Goal: Task Accomplishment & Management: Complete application form

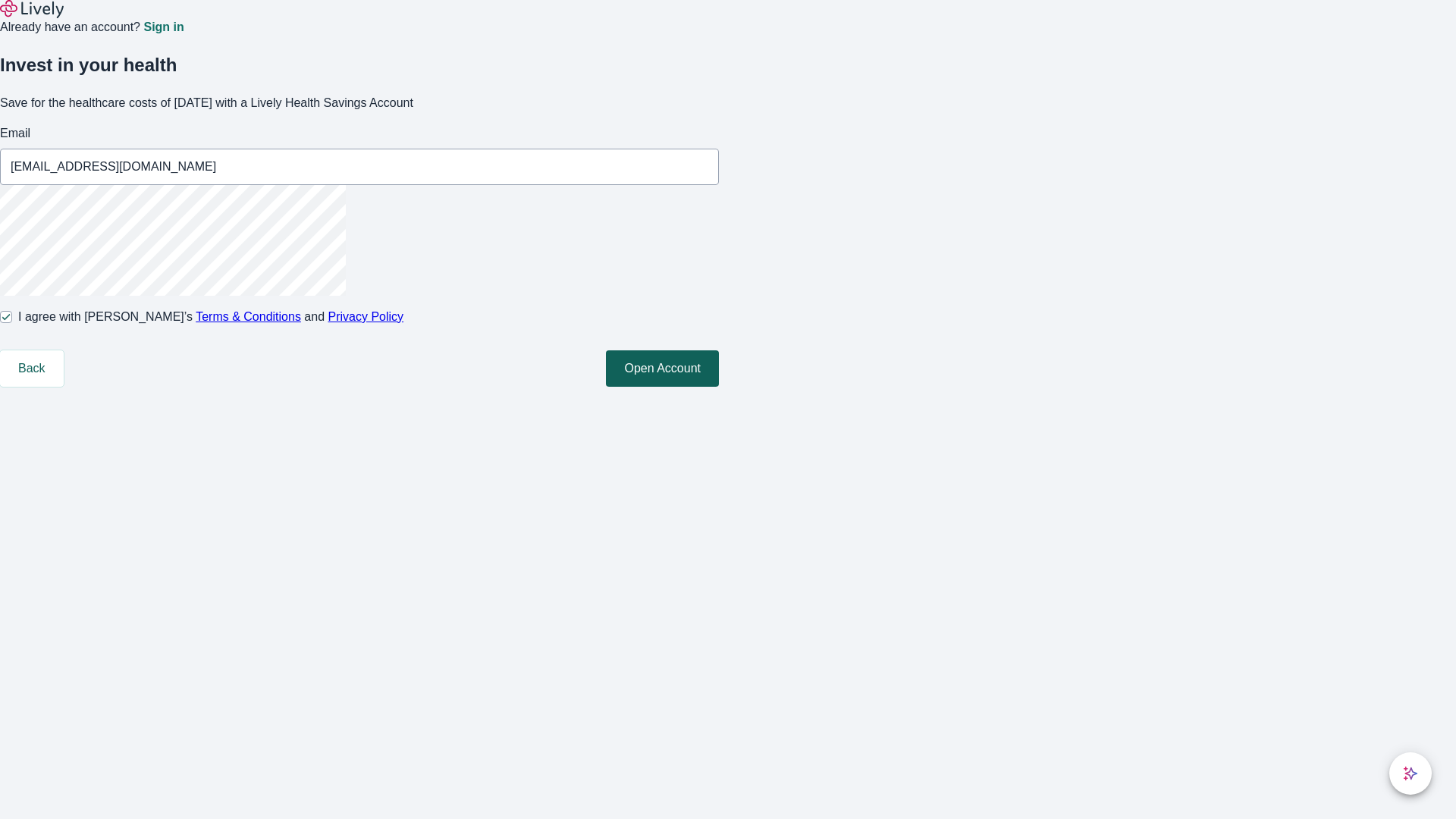
click at [719, 387] on button "Open Account" at bounding box center [663, 368] width 113 height 36
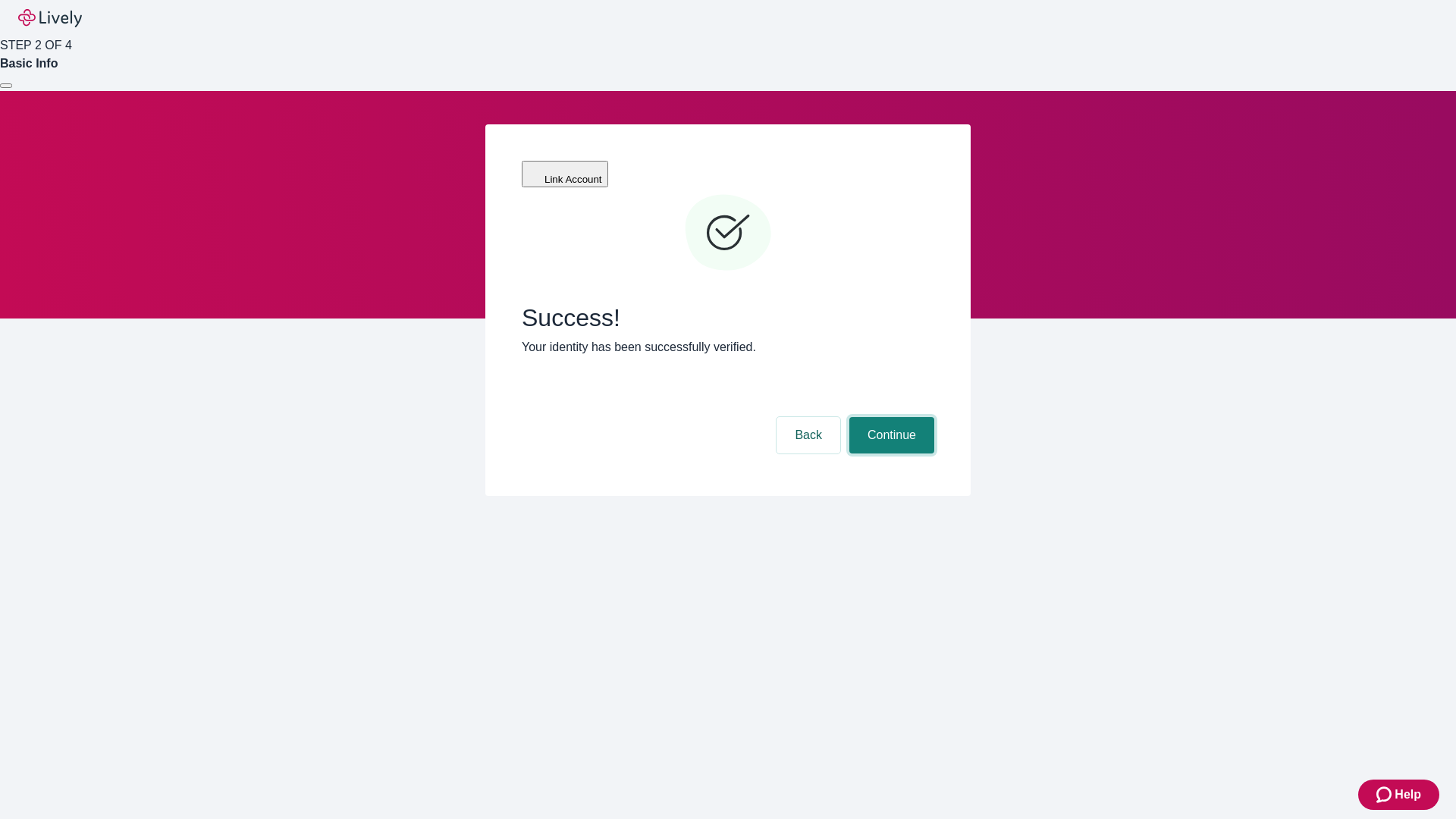
click at [889, 417] on button "Continue" at bounding box center [892, 435] width 85 height 36
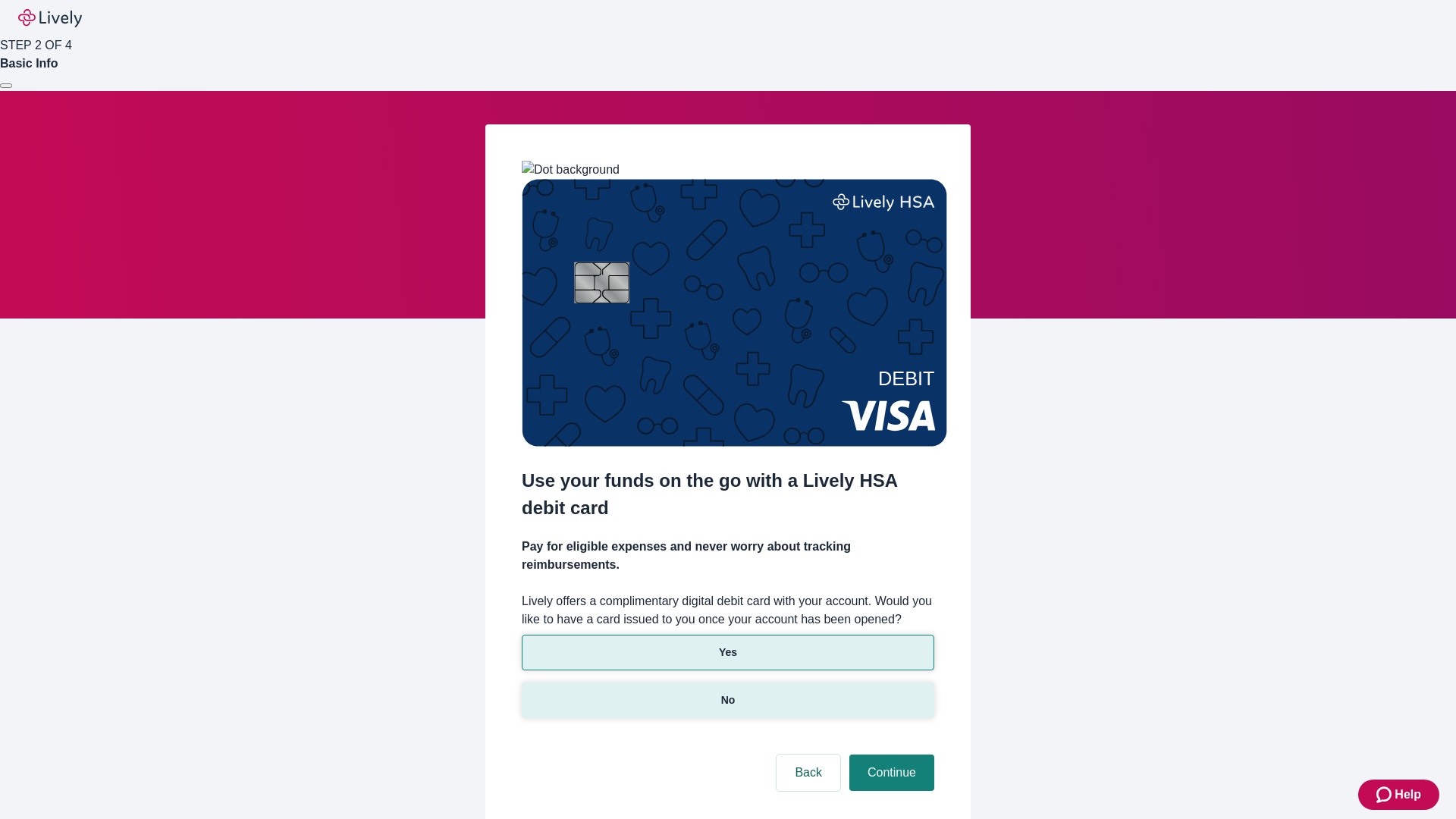
click at [728, 692] on p "No" at bounding box center [728, 700] width 14 height 16
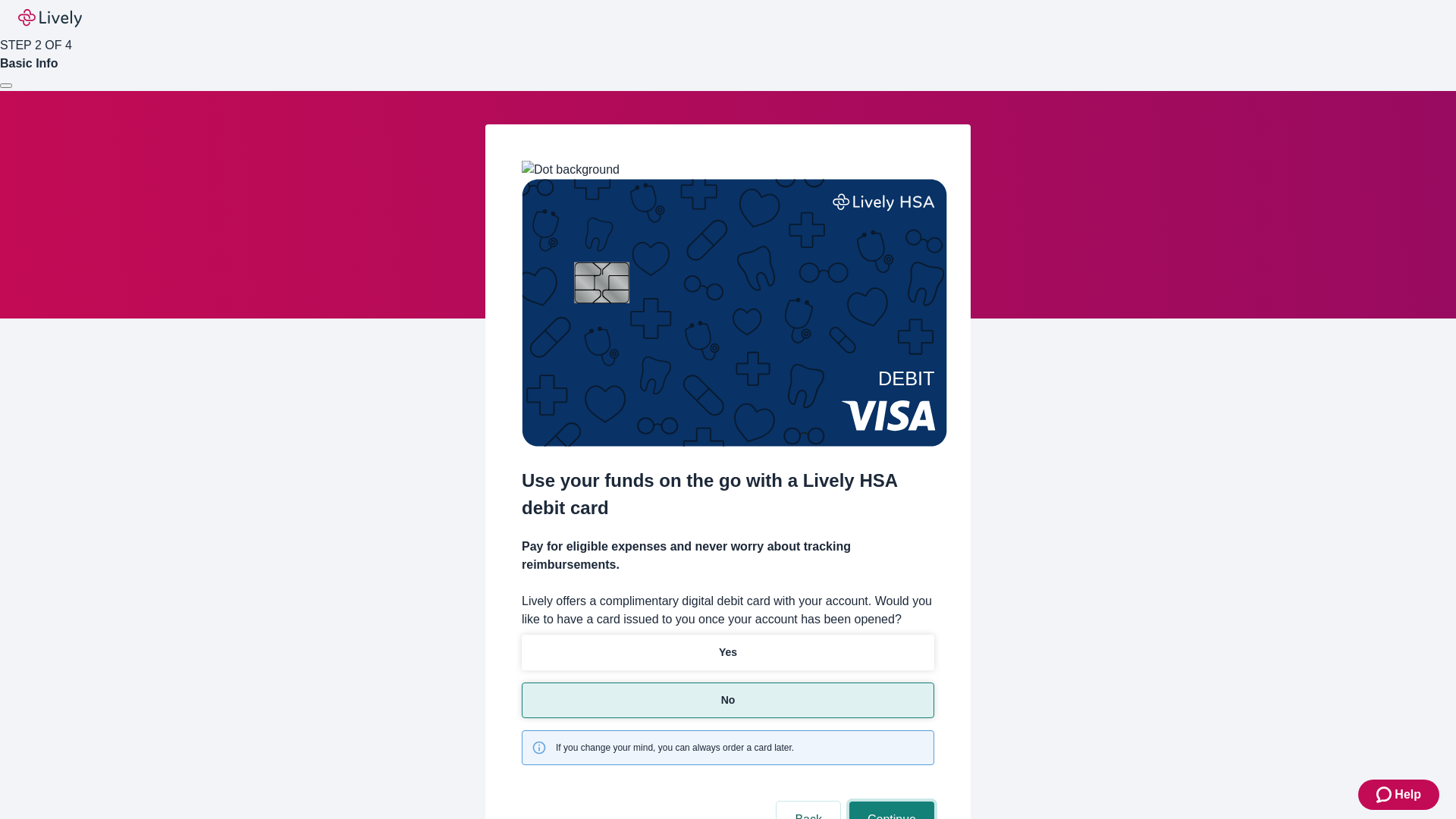
click at [889, 801] on button "Continue" at bounding box center [892, 819] width 85 height 36
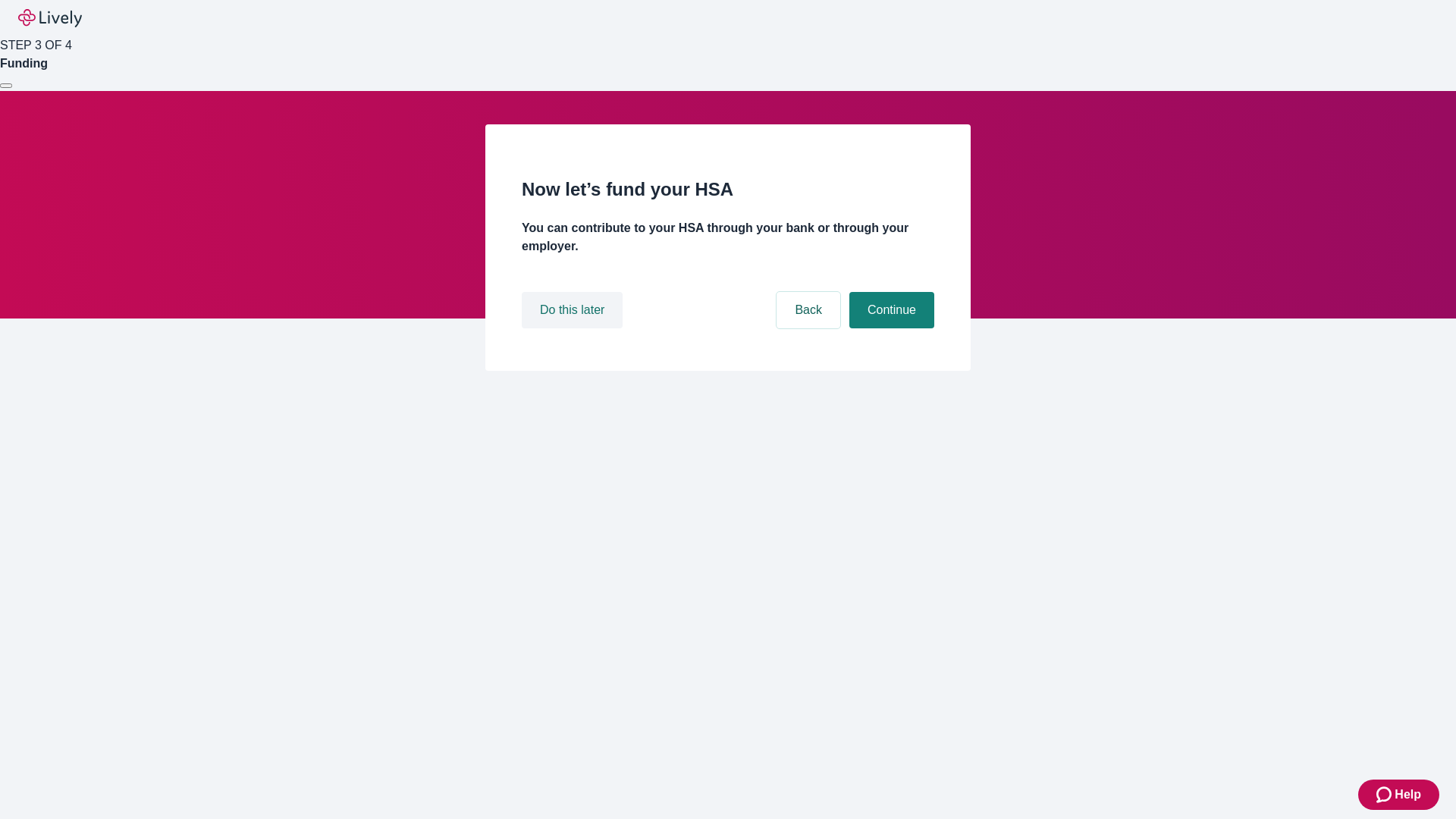
click at [574, 329] on button "Do this later" at bounding box center [572, 309] width 101 height 36
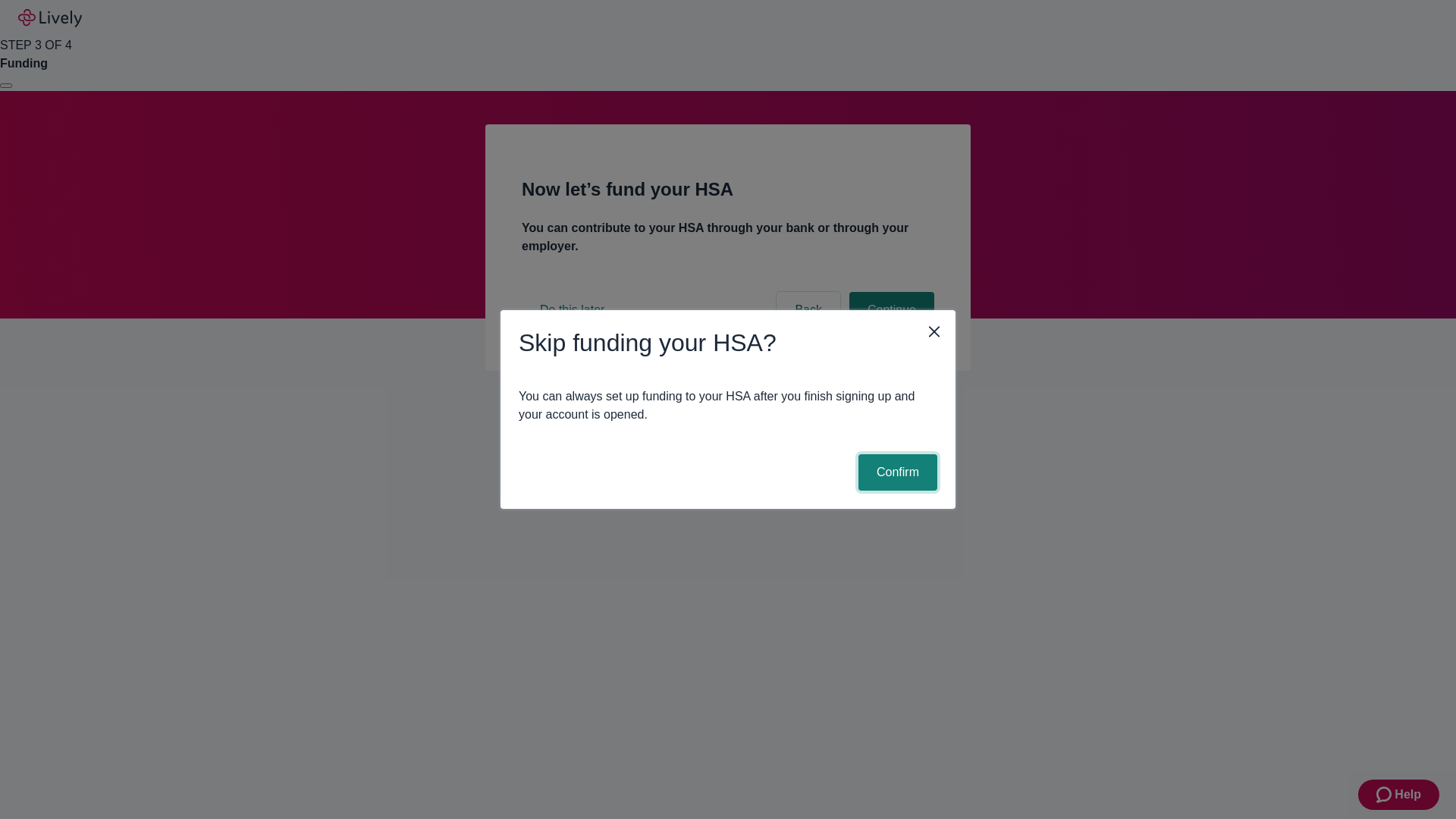
click at [895, 473] on button "Confirm" at bounding box center [898, 472] width 79 height 36
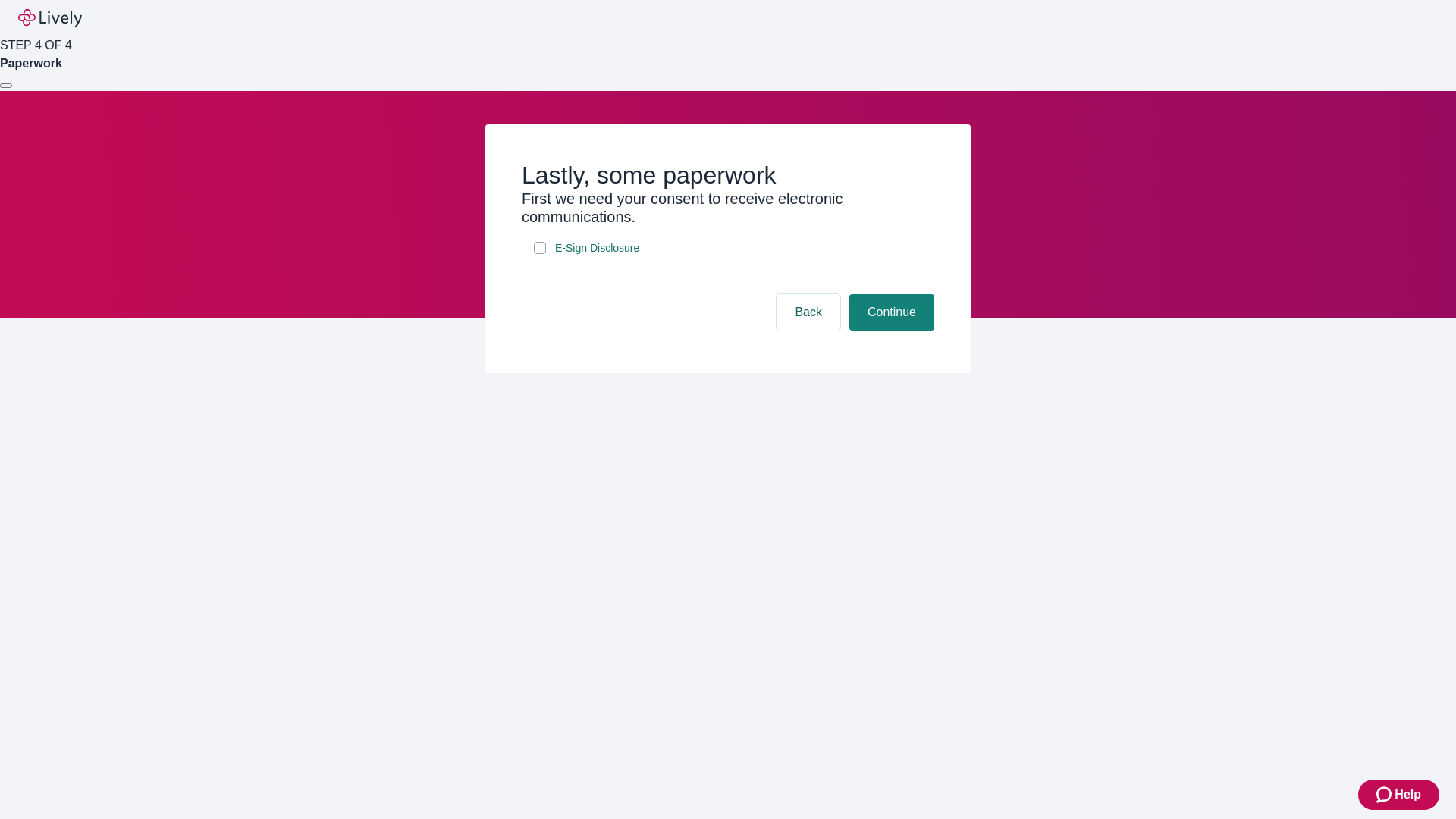
click at [540, 254] on input "E-Sign Disclosure" at bounding box center [540, 248] width 12 height 12
checkbox input "true"
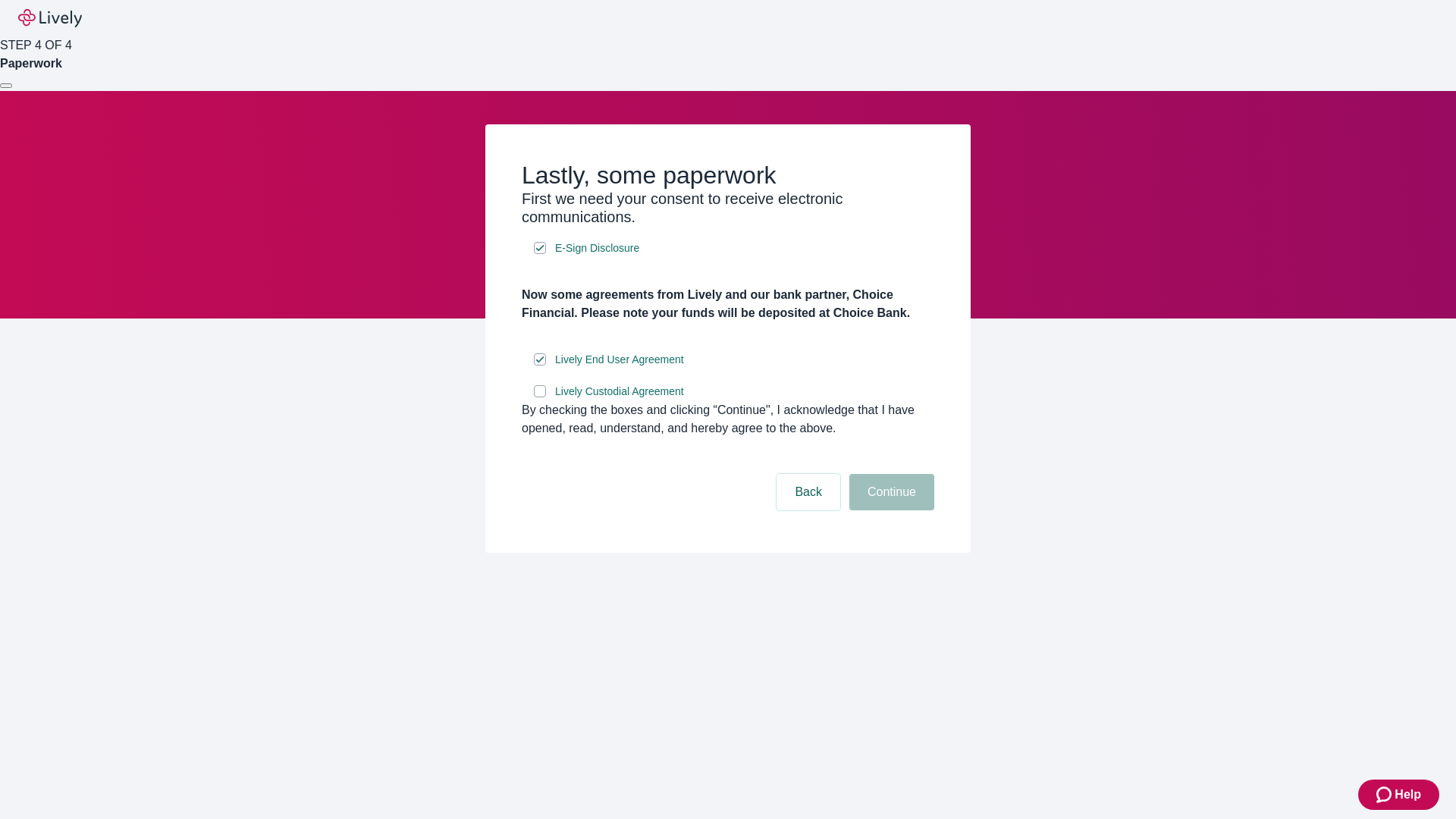
click at [540, 397] on input "Lively Custodial Agreement" at bounding box center [540, 391] width 12 height 12
checkbox input "true"
click at [889, 511] on button "Continue" at bounding box center [892, 491] width 85 height 36
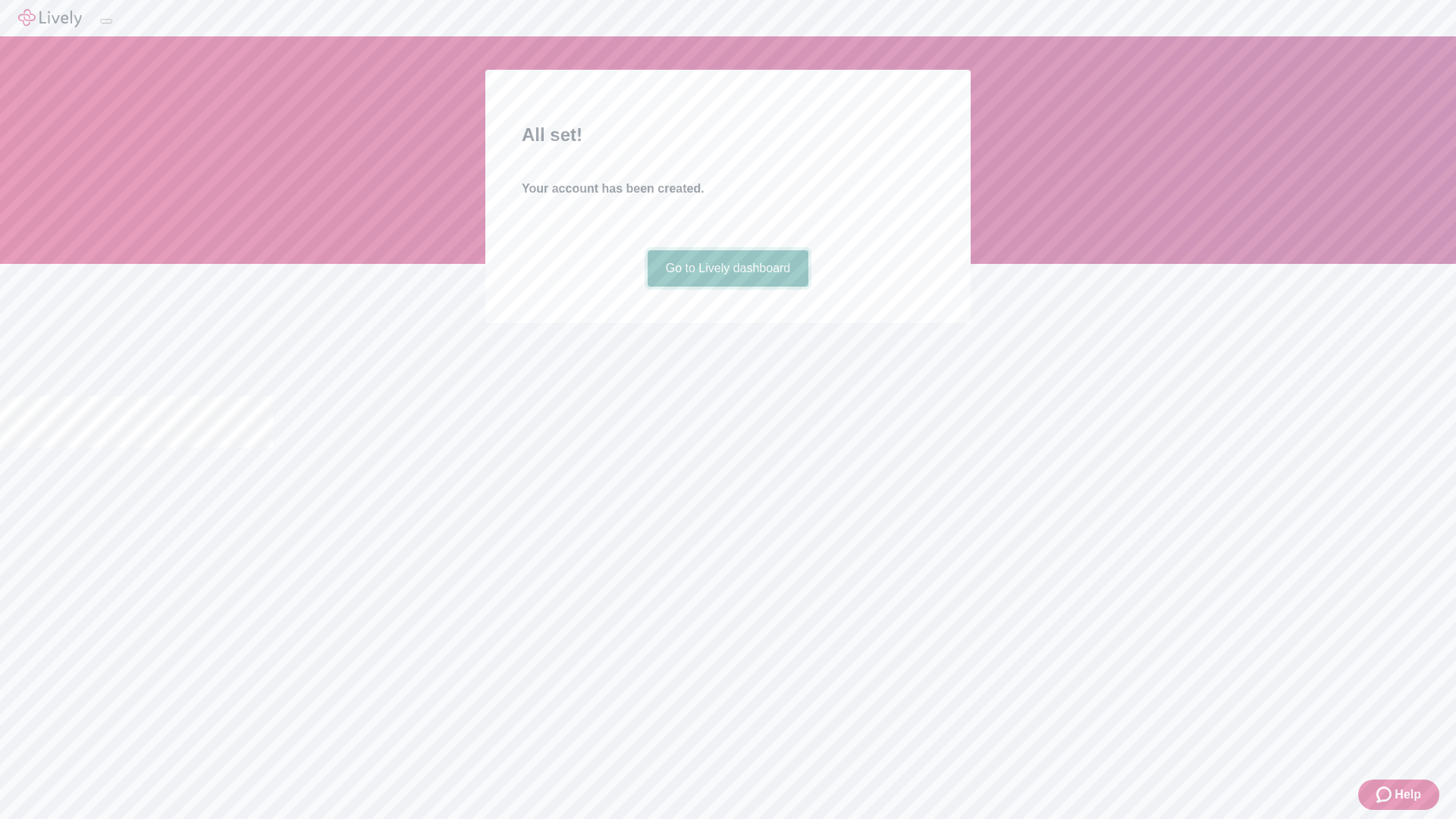
click at [728, 286] on link "Go to Lively dashboard" at bounding box center [728, 268] width 162 height 36
